Goal: Transaction & Acquisition: Obtain resource

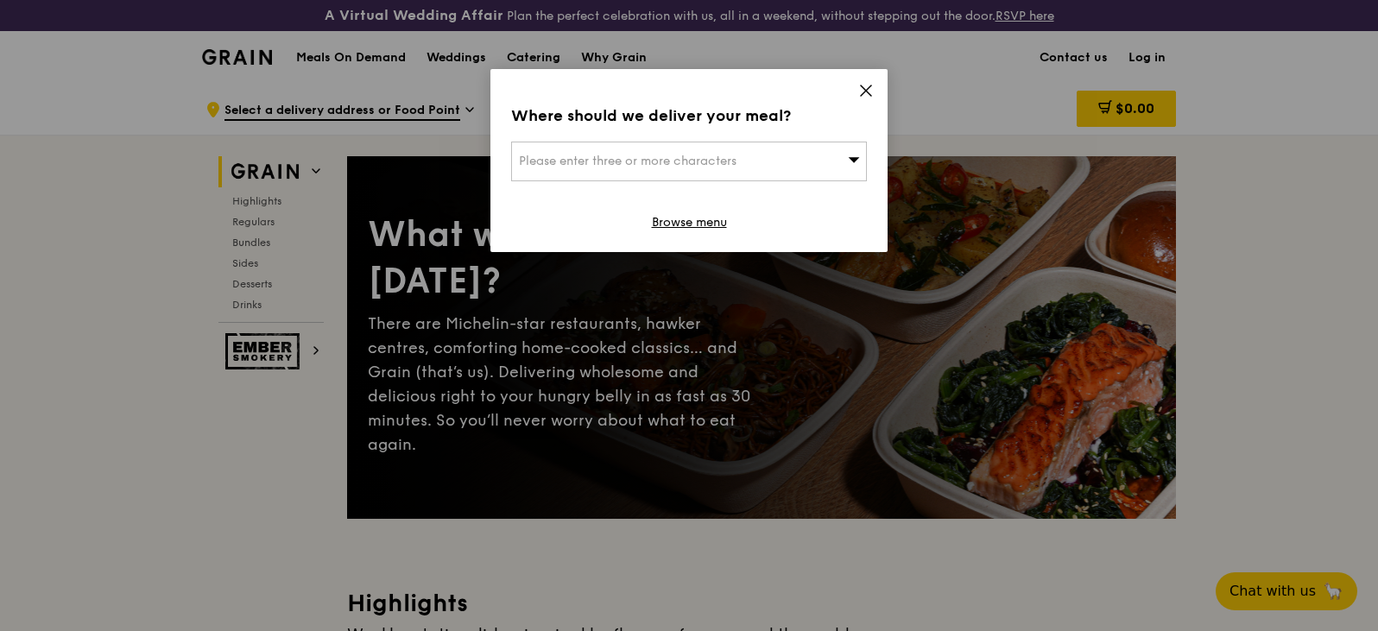
click at [862, 97] on icon at bounding box center [866, 91] width 16 height 16
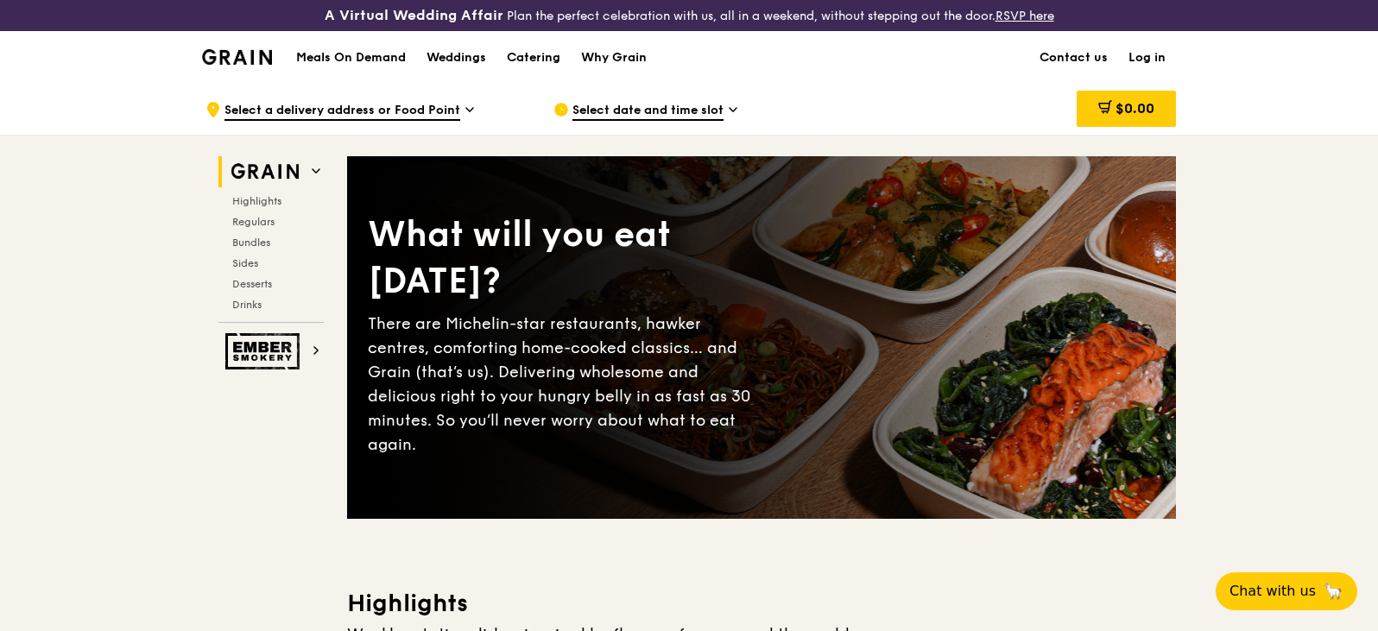
click at [355, 58] on h1 "Meals On Demand" at bounding box center [351, 57] width 110 height 17
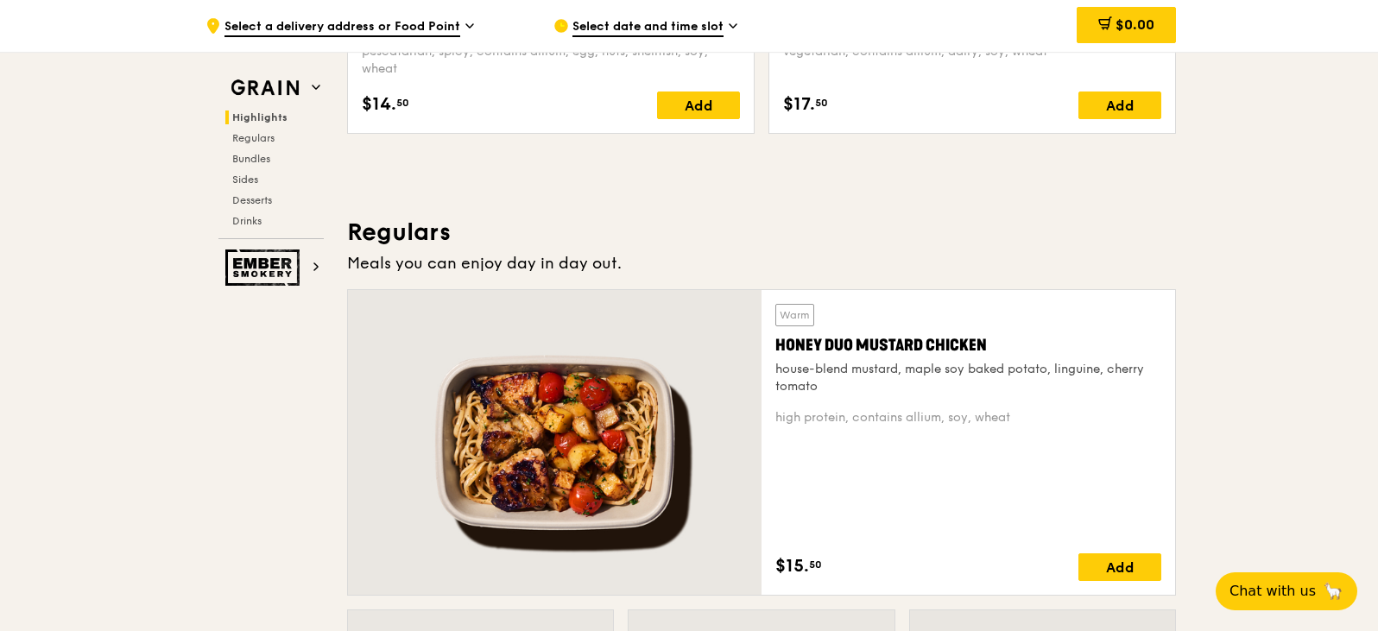
scroll to position [1209, 0]
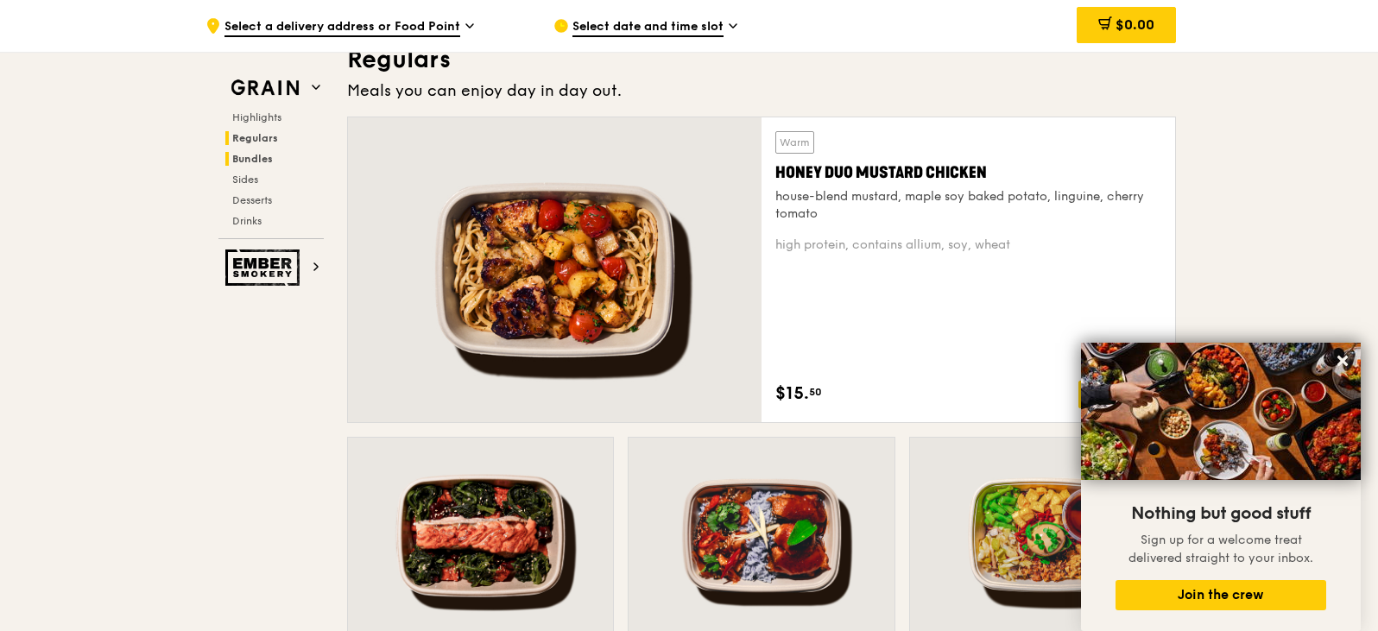
click at [269, 165] on h2 "Bundles" at bounding box center [274, 159] width 98 height 14
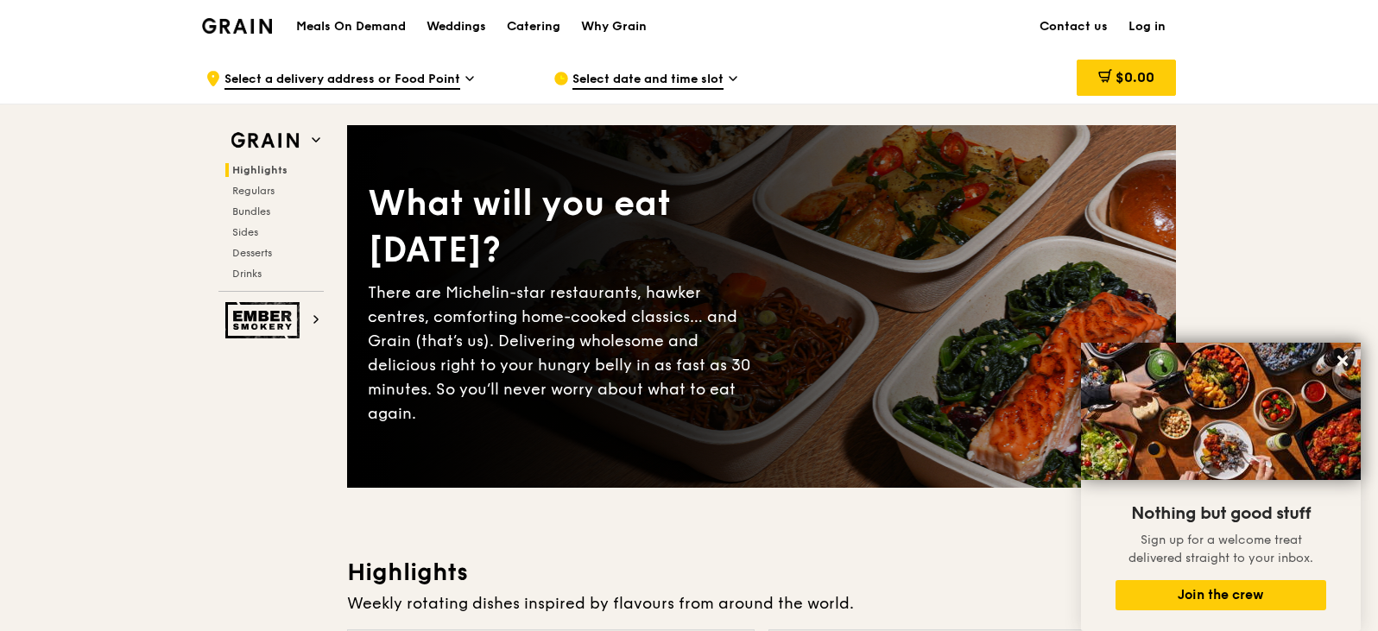
scroll to position [0, 0]
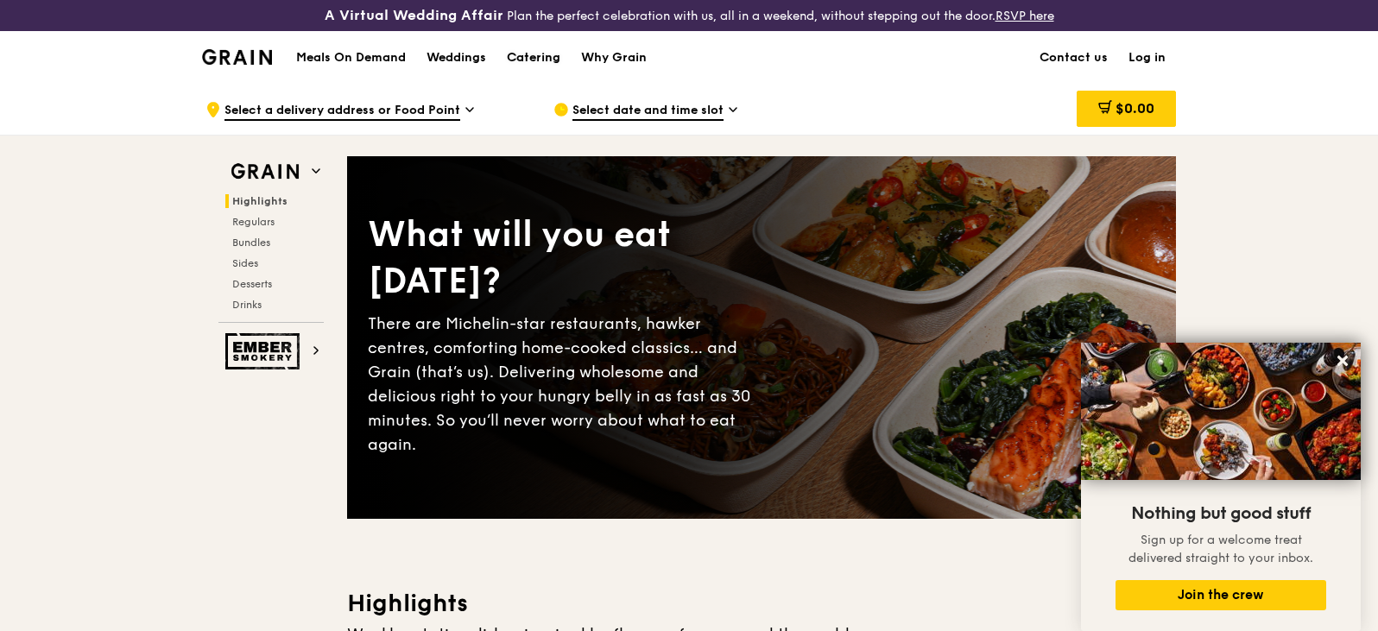
click at [530, 59] on div "Catering" at bounding box center [534, 58] width 54 height 52
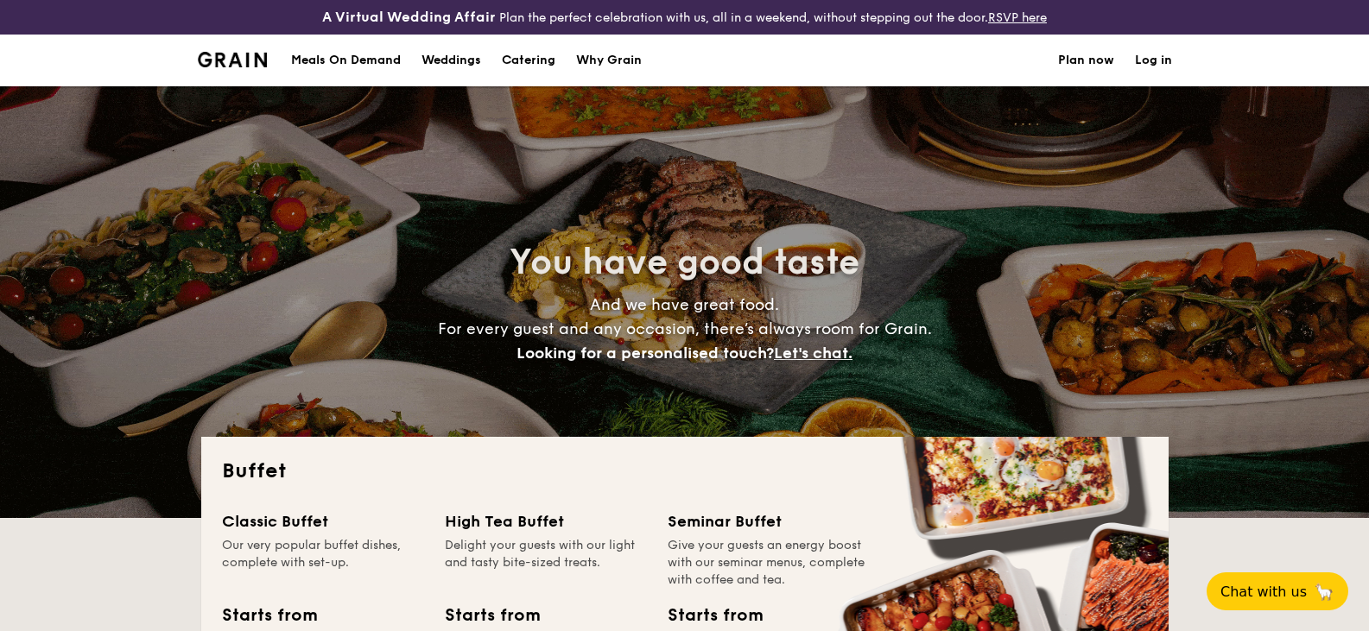
select select
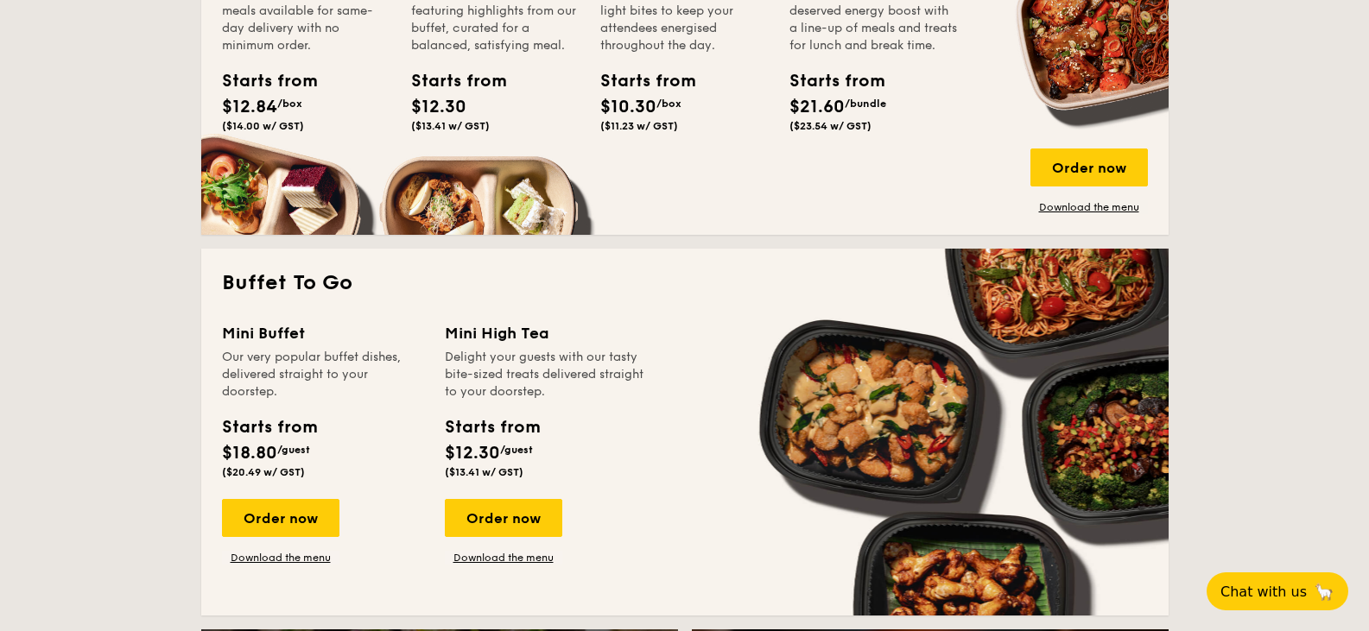
scroll to position [1036, 0]
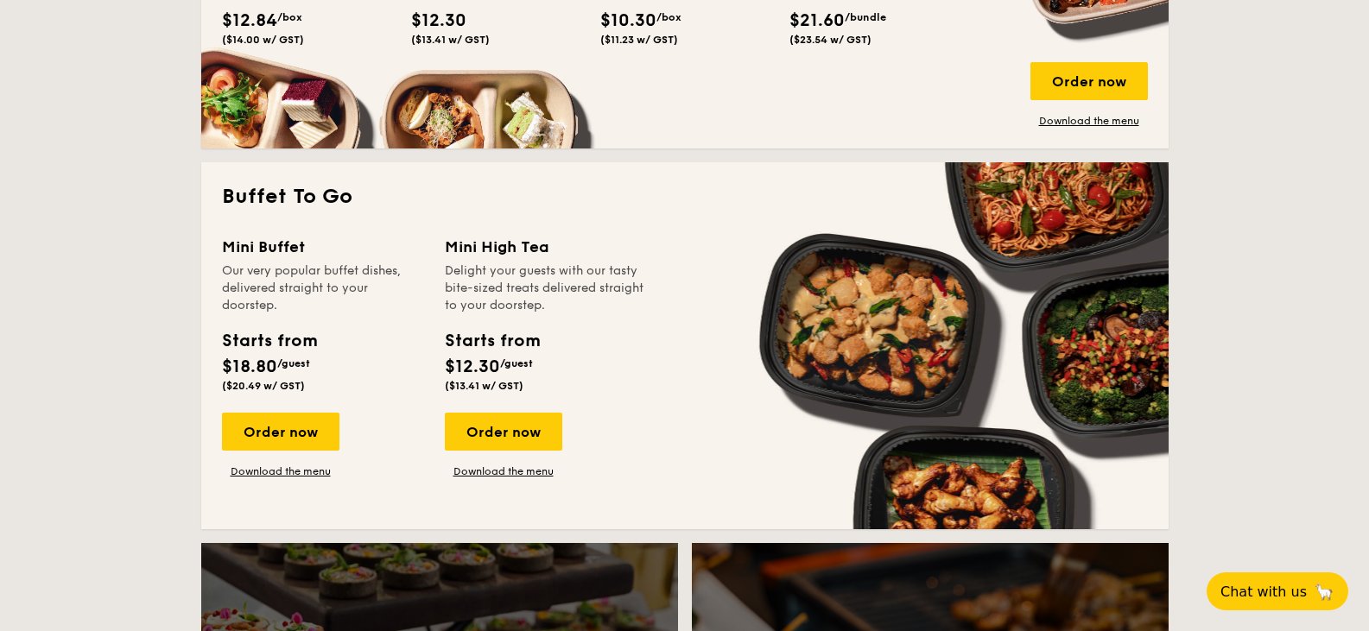
drag, startPoint x: 528, startPoint y: 436, endPoint x: 527, endPoint y: 482, distance: 45.8
click at [527, 482] on div "Mini Buffet Our very popular buffet dishes, delivered straight to your doorstep…" at bounding box center [685, 372] width 926 height 274
click at [522, 474] on link "Download the menu" at bounding box center [503, 472] width 117 height 14
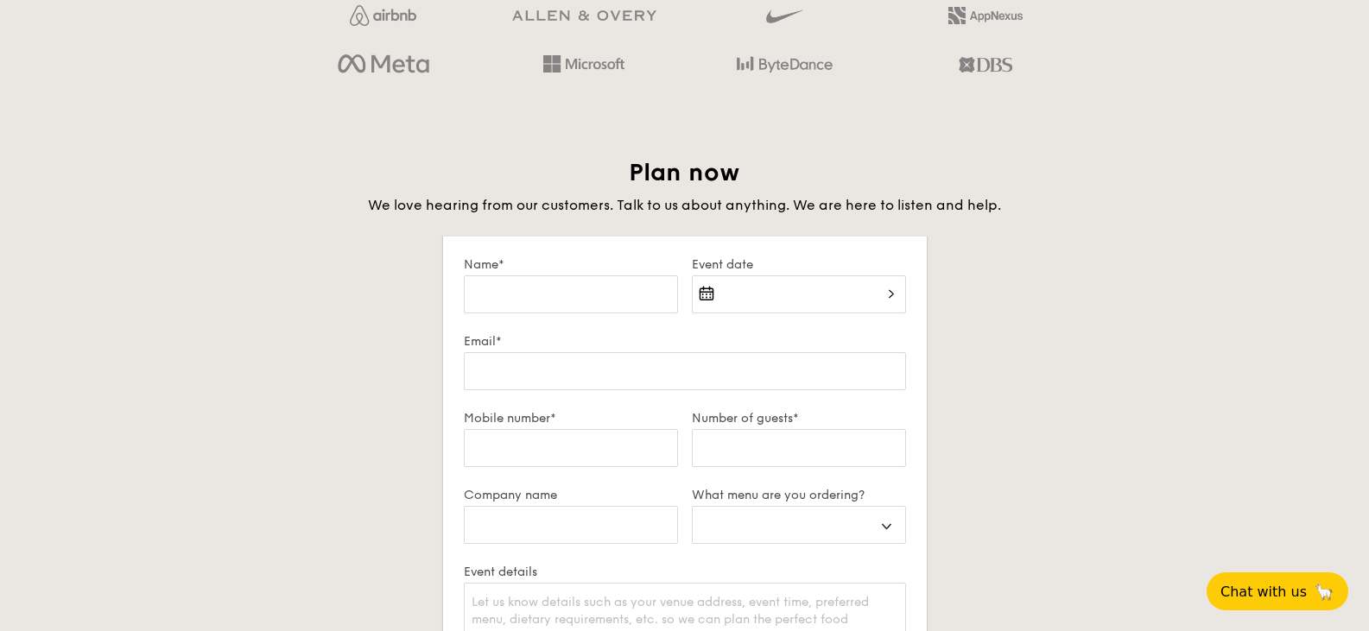
scroll to position [2763, 0]
